Goal: Information Seeking & Learning: Learn about a topic

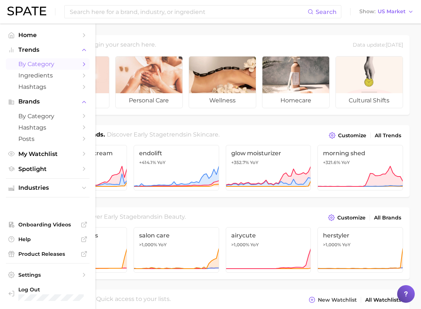
click at [48, 64] on span "by Category" at bounding box center [47, 64] width 59 height 7
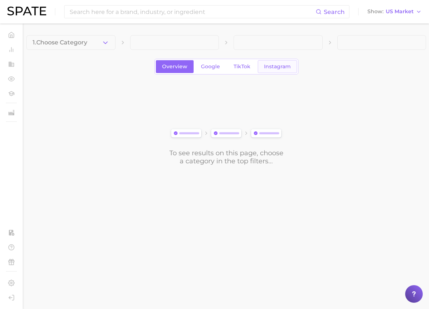
click at [286, 68] on span "Instagram" at bounding box center [277, 66] width 27 height 6
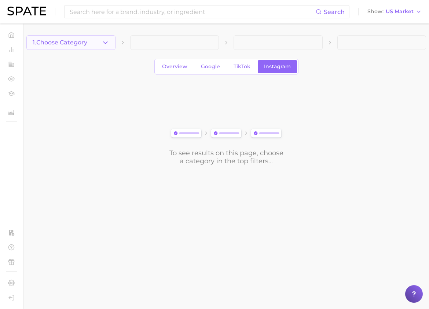
click at [81, 38] on button "1. Choose Category" at bounding box center [70, 42] width 89 height 15
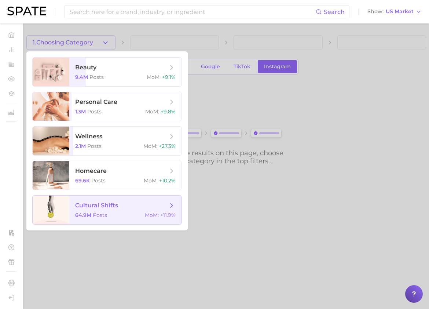
click at [149, 214] on span "MoM :" at bounding box center [152, 215] width 14 height 7
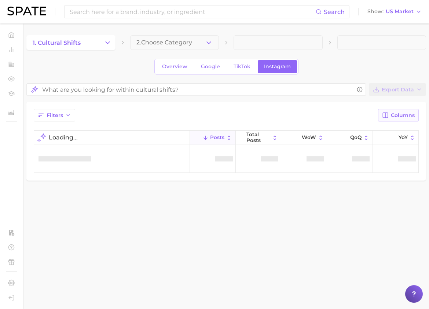
click at [400, 117] on span "Columns" at bounding box center [403, 115] width 24 height 6
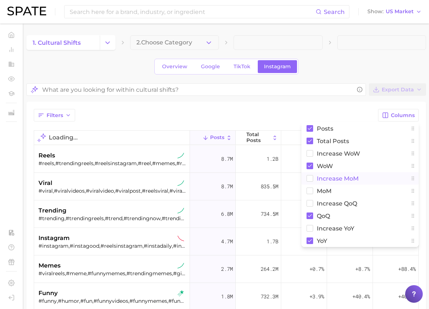
drag, startPoint x: 343, startPoint y: 179, endPoint x: 335, endPoint y: 189, distance: 12.3
click at [342, 179] on span "Increase MoM" at bounding box center [338, 178] width 42 height 6
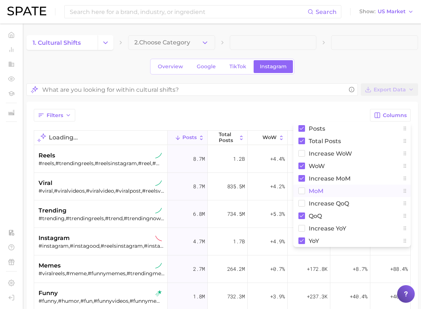
click at [332, 191] on button "MoM" at bounding box center [351, 190] width 117 height 12
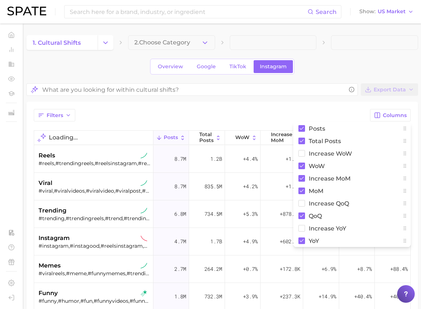
click at [259, 103] on div "Filters Columns Posts Total Posts Increase WoW WoW Increase MoM MoM Increase Qo…" at bounding box center [221, 274] width 391 height 345
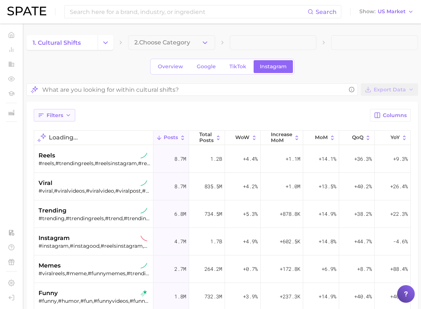
click at [65, 116] on icon "button" at bounding box center [68, 115] width 6 height 6
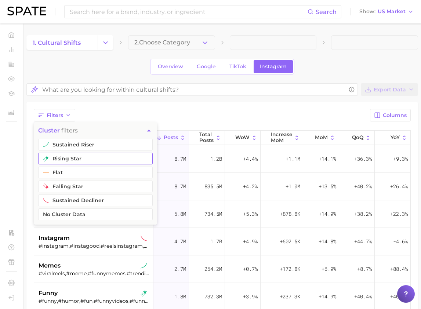
click at [79, 154] on button "rising star" at bounding box center [95, 159] width 114 height 12
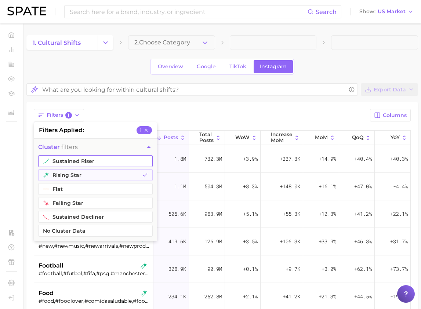
drag, startPoint x: 81, startPoint y: 160, endPoint x: 111, endPoint y: 154, distance: 31.2
click at [81, 160] on button "sustained riser" at bounding box center [95, 161] width 114 height 12
click at [229, 99] on div "Export Data Filters 2 filters applied 2 cluster filters sustained riser rising …" at bounding box center [221, 264] width 391 height 363
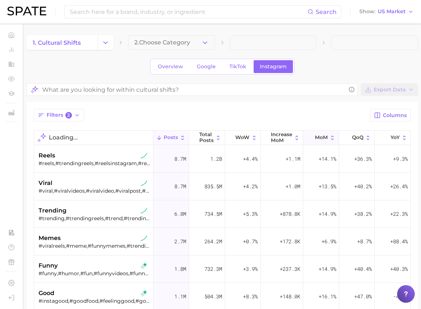
click at [315, 137] on span "MoM" at bounding box center [321, 138] width 13 height 6
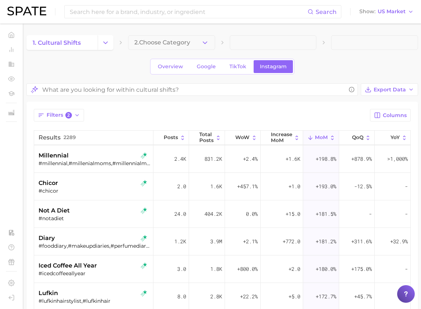
scroll to position [1926, 0]
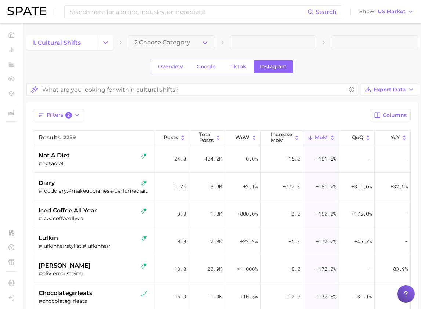
drag, startPoint x: 250, startPoint y: 188, endPoint x: 144, endPoint y: 116, distance: 128.3
click at [144, 116] on div "Filters 2 Columns" at bounding box center [222, 115] width 377 height 12
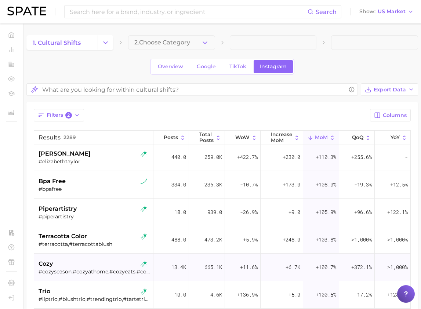
scroll to position [3301, 0]
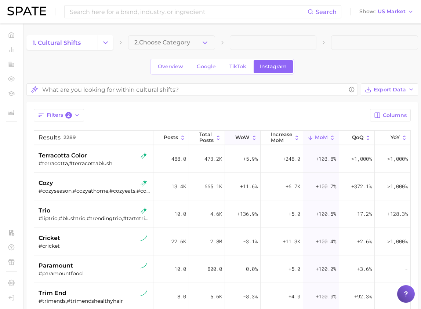
click at [251, 137] on icon at bounding box center [254, 138] width 6 height 6
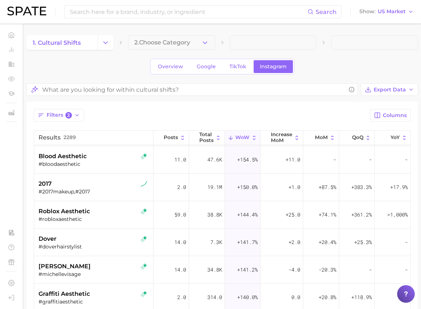
scroll to position [2311, 0]
click at [50, 117] on span "Filters 2" at bounding box center [59, 115] width 25 height 7
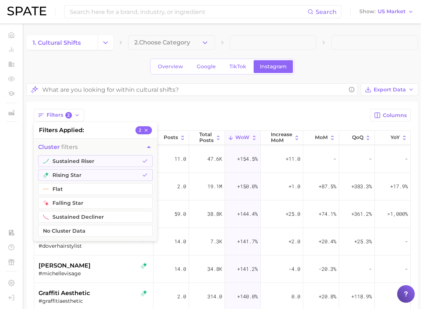
click at [122, 108] on div "Filters 2 filters applied 2 cluster filters sustained riser rising star flat fa…" at bounding box center [221, 274] width 391 height 345
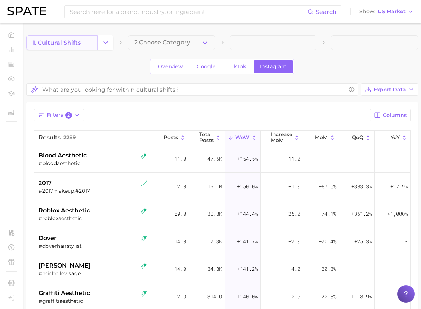
click at [91, 37] on link "1. cultural shifts" at bounding box center [61, 42] width 71 height 15
click at [108, 46] on icon "Change Category" at bounding box center [106, 43] width 8 height 8
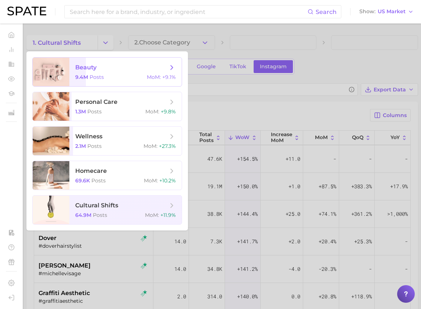
click at [98, 77] on span "Posts" at bounding box center [96, 77] width 14 height 7
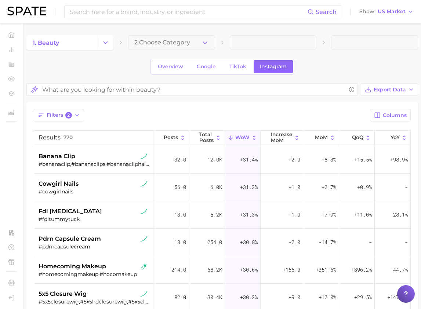
scroll to position [6767, 0]
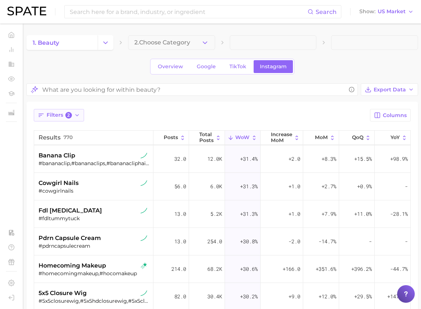
click at [62, 112] on span "Filters 2" at bounding box center [59, 115] width 25 height 7
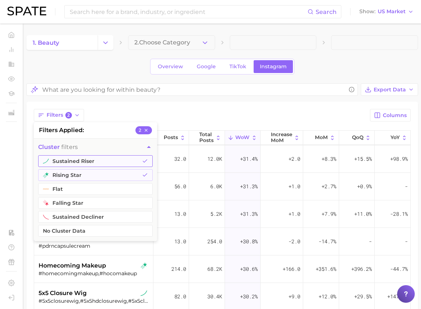
click at [86, 163] on button "sustained riser" at bounding box center [95, 161] width 114 height 12
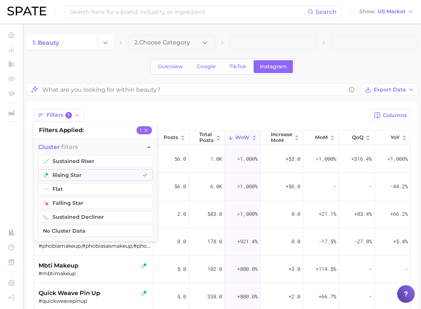
click at [189, 108] on div "Filters 1 filters applied 1 cluster filters sustained riser rising star flat fa…" at bounding box center [221, 274] width 391 height 345
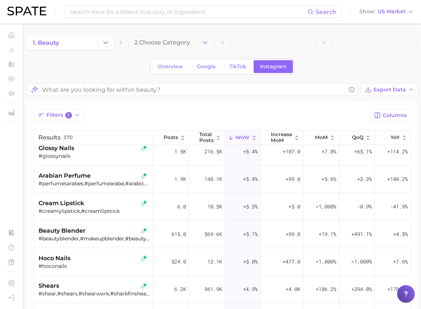
scroll to position [6712, 0]
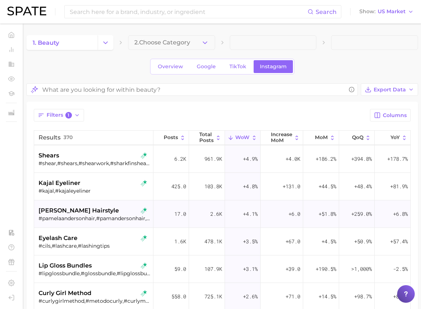
click at [86, 225] on div "[PERSON_NAME] hairstyle #pamelaandersonhair,#pamandersonhair,#pamelaandersonbun" at bounding box center [94, 214] width 111 height 28
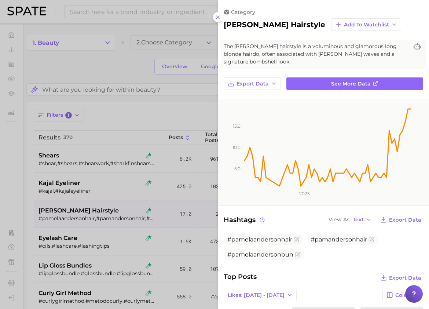
drag, startPoint x: 214, startPoint y: 17, endPoint x: 212, endPoint y: 59, distance: 41.5
click at [214, 18] on button at bounding box center [218, 17] width 10 height 10
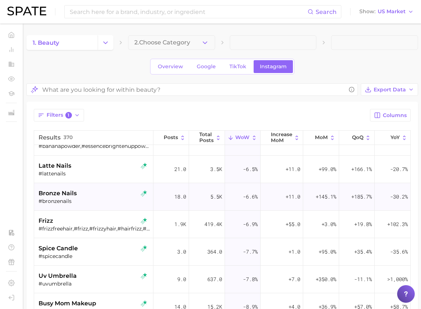
scroll to position [8142, 0]
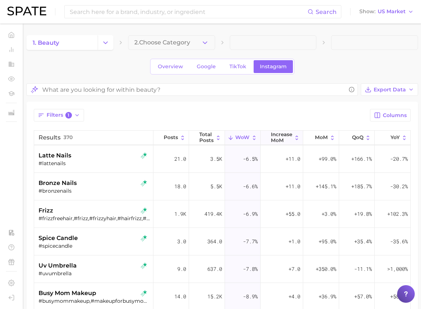
click at [277, 141] on span "Increase MoM" at bounding box center [281, 137] width 21 height 11
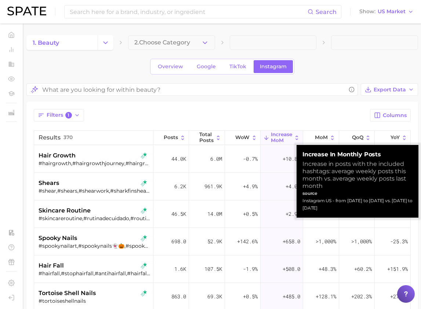
click at [305, 113] on div "Filters 1 Columns" at bounding box center [222, 115] width 377 height 12
click at [319, 136] on span "MoM" at bounding box center [321, 138] width 13 height 6
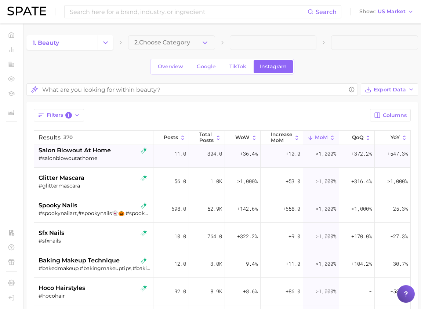
scroll to position [55, 0]
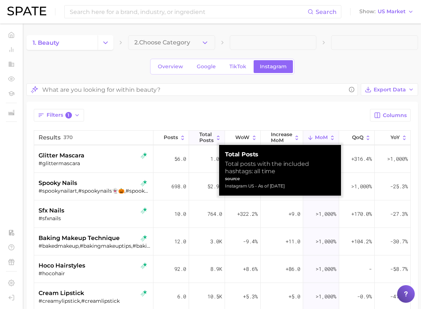
click at [201, 138] on span "Total Posts" at bounding box center [206, 137] width 14 height 11
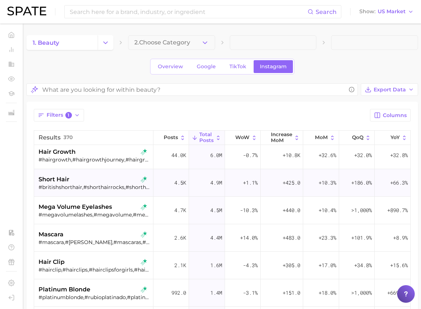
scroll to position [55, 0]
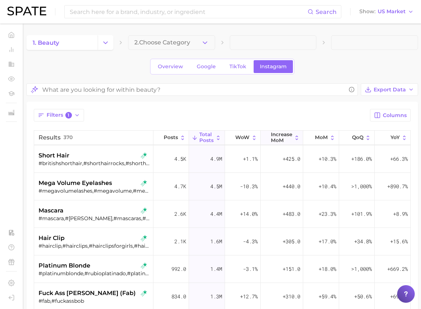
click at [284, 137] on span "Increase MoM" at bounding box center [281, 137] width 21 height 11
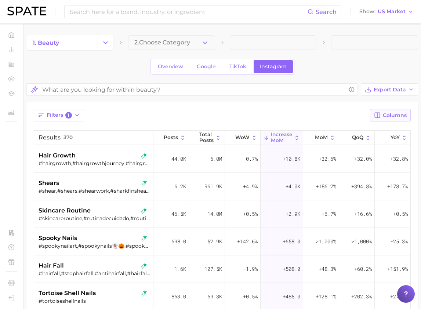
click at [379, 111] on button "Columns" at bounding box center [390, 115] width 41 height 12
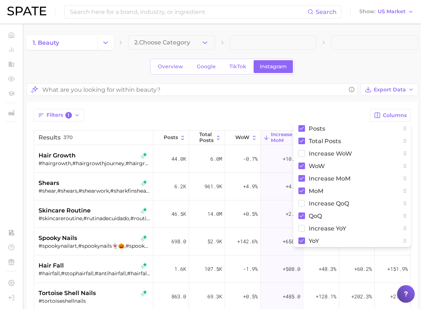
click at [251, 107] on div "Filters 1 Columns Posts Total Posts Increase WoW WoW Increase MoM MoM Increase …" at bounding box center [221, 274] width 391 height 345
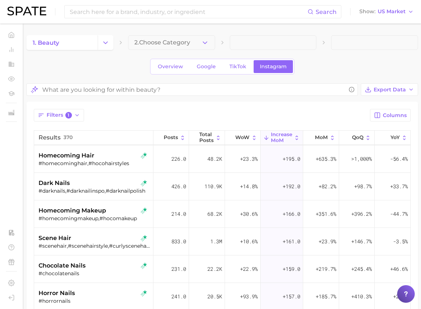
scroll to position [550, 0]
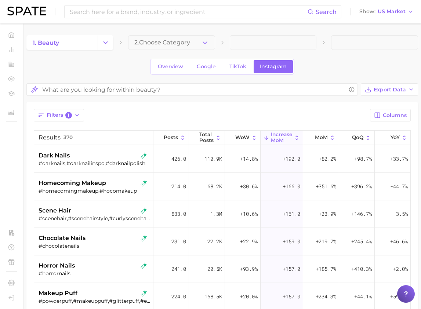
drag, startPoint x: 262, startPoint y: 178, endPoint x: 149, endPoint y: 110, distance: 132.1
click at [149, 110] on div "Filters 1 Columns" at bounding box center [222, 115] width 377 height 12
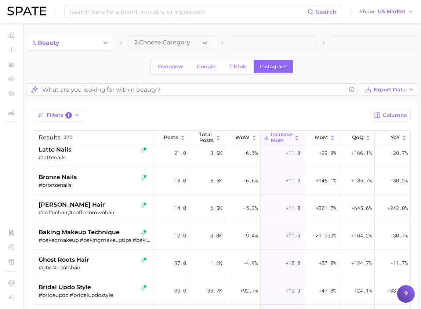
scroll to position [2861, 0]
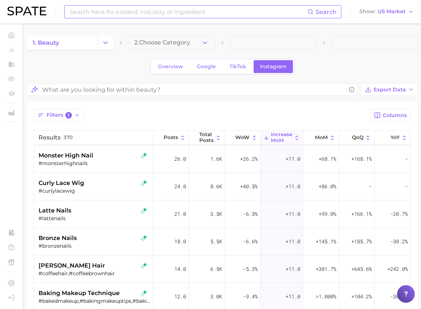
click at [116, 13] on input at bounding box center [188, 12] width 238 height 12
type input "sephora"
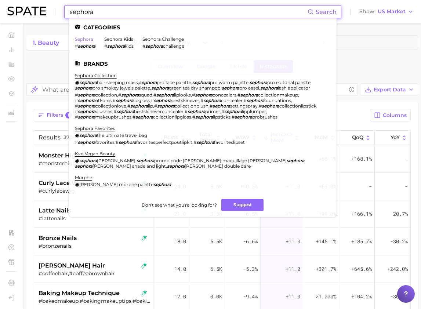
click at [83, 39] on link "sephora" at bounding box center [84, 39] width 18 height 6
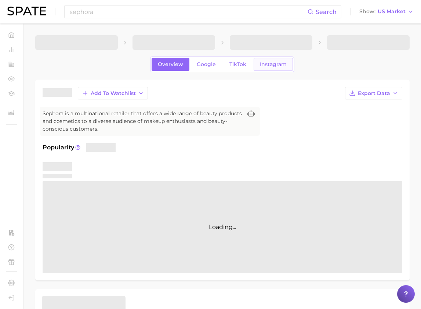
click at [273, 70] on link "Instagram" at bounding box center [272, 64] width 39 height 13
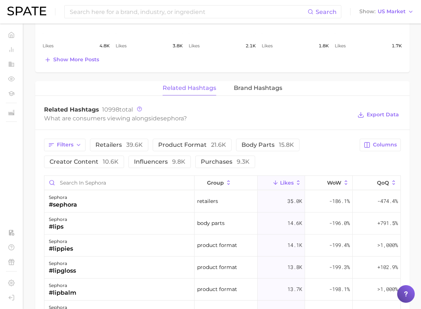
scroll to position [495, 0]
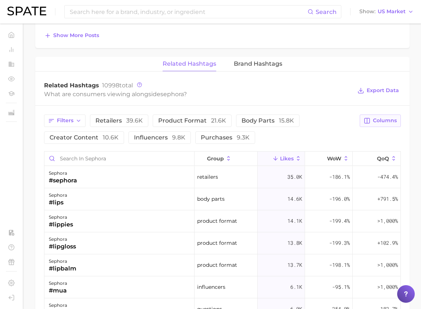
click at [374, 122] on span "Columns" at bounding box center [385, 120] width 24 height 6
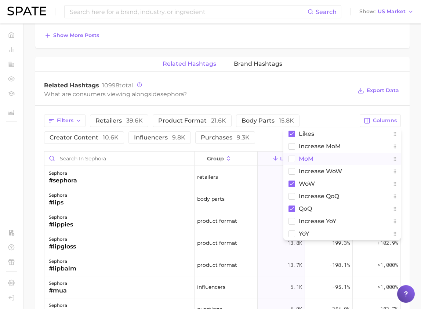
click at [323, 158] on button "MoM" at bounding box center [341, 159] width 117 height 12
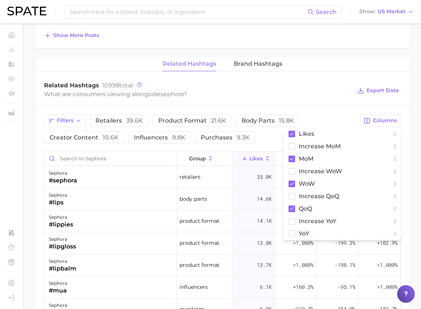
click at [304, 106] on div "Filters Retailers 39.6k Product format 21.6k Body parts 15.8k Creator content 1…" at bounding box center [222, 287] width 374 height 363
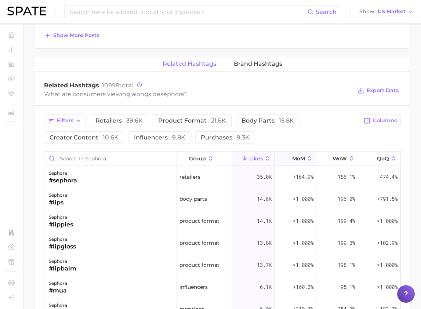
click at [292, 161] on span "MoM" at bounding box center [298, 159] width 13 height 6
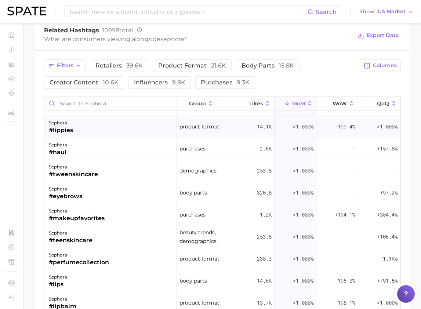
scroll to position [0, 0]
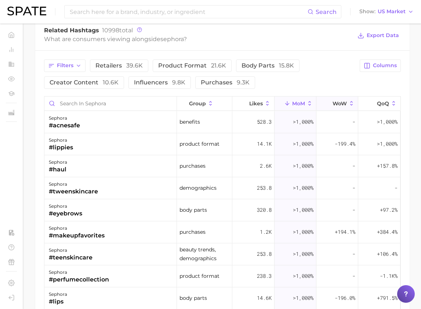
click at [332, 103] on span "WoW" at bounding box center [339, 103] width 14 height 6
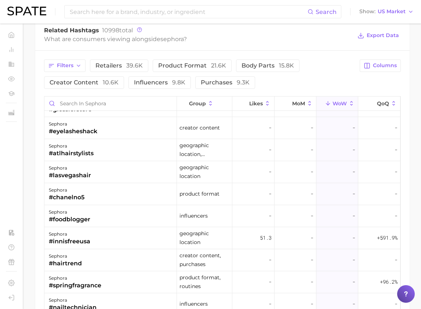
scroll to position [3081, 0]
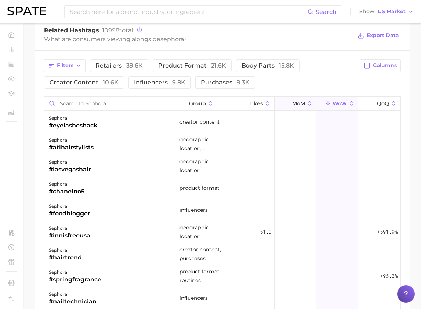
click at [298, 103] on button "MoM" at bounding box center [295, 103] width 42 height 14
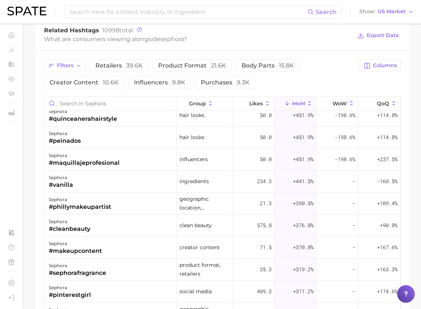
scroll to position [990, 0]
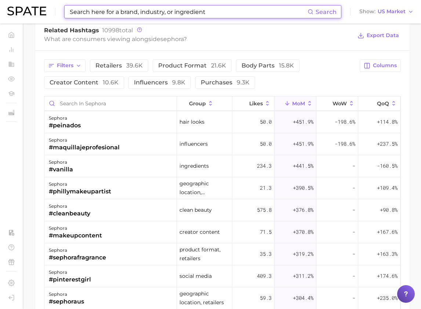
click at [176, 14] on input at bounding box center [188, 12] width 238 height 12
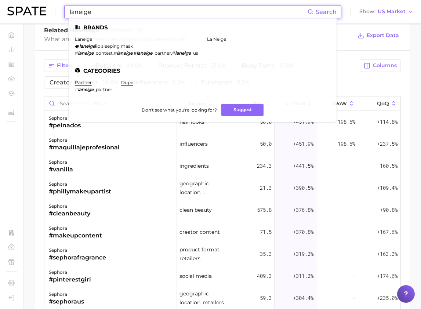
type input "laneige"
click at [119, 62] on ul "Brands laneige laneige lip sleeping mask # laneige _contest , # laneige , # lan…" at bounding box center [202, 69] width 267 height 103
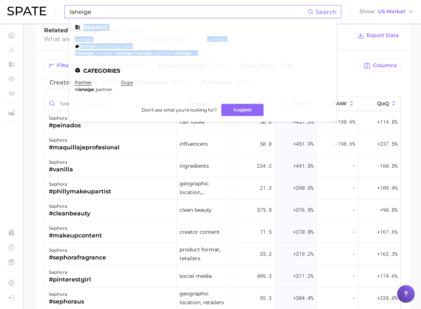
click at [114, 33] on ul "Brands laneige laneige lip sleeping mask # laneige _contest , # laneige , # lan…" at bounding box center [202, 69] width 267 height 103
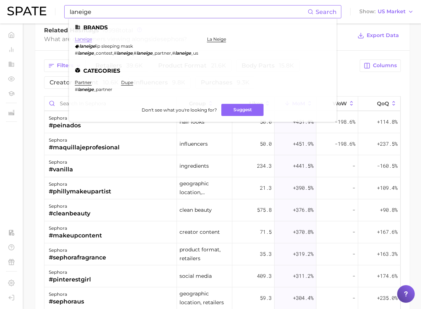
click at [83, 40] on link "laneige" at bounding box center [83, 39] width 17 height 6
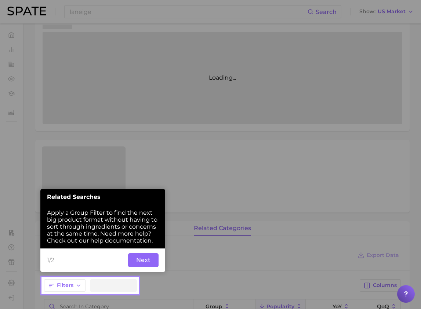
scroll to position [103, 0]
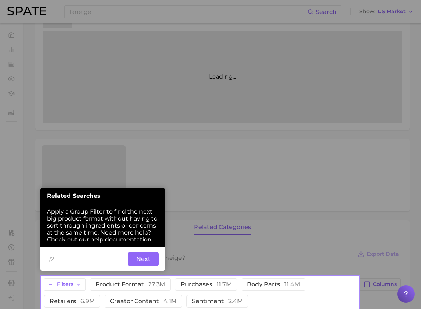
click at [235, 225] on div at bounding box center [199, 138] width 315 height 276
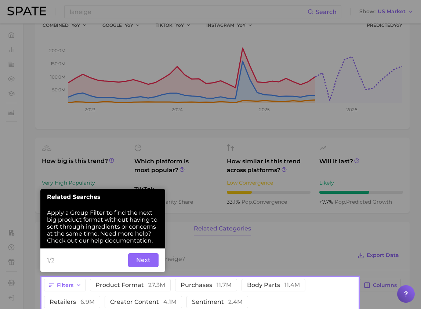
click at [209, 240] on div at bounding box center [199, 138] width 315 height 277
click at [141, 261] on button "Next" at bounding box center [143, 260] width 30 height 14
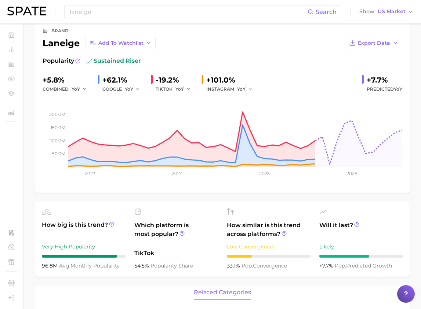
scroll to position [0, 0]
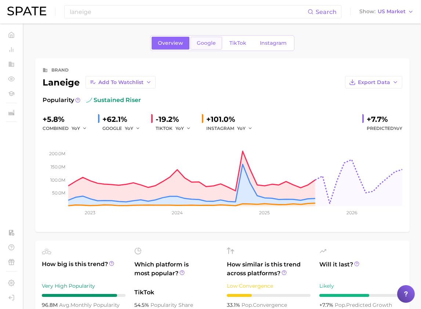
click at [202, 38] on link "Google" at bounding box center [206, 43] width 32 height 13
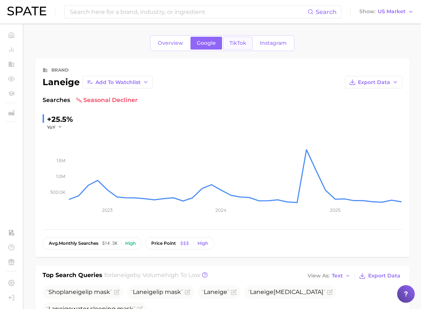
click at [232, 45] on span "TikTok" at bounding box center [237, 43] width 17 height 6
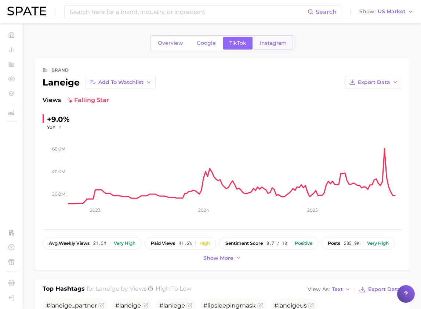
click at [271, 41] on span "Instagram" at bounding box center [273, 43] width 27 height 6
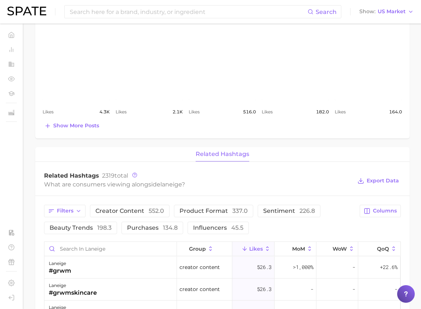
scroll to position [440, 0]
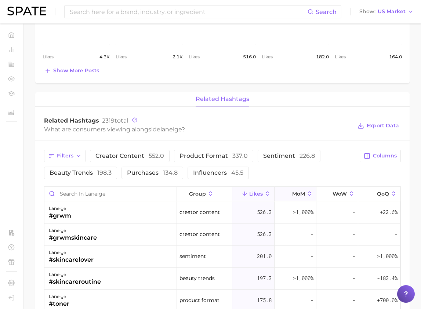
click at [306, 195] on icon at bounding box center [309, 193] width 7 height 7
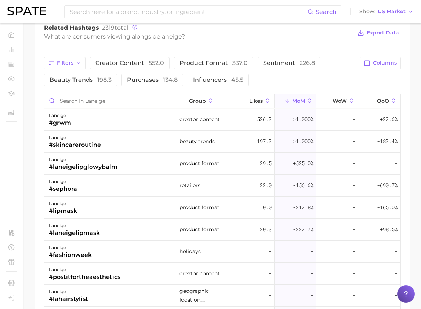
scroll to position [550, 0]
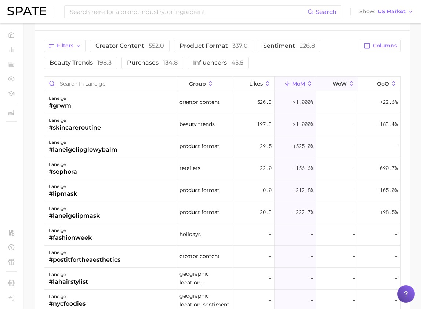
click at [338, 84] on span "WoW" at bounding box center [339, 84] width 14 height 6
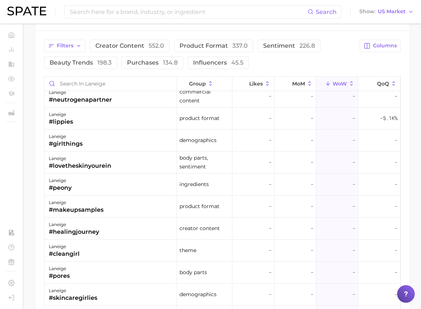
scroll to position [220, 0]
